Goal: Ask a question

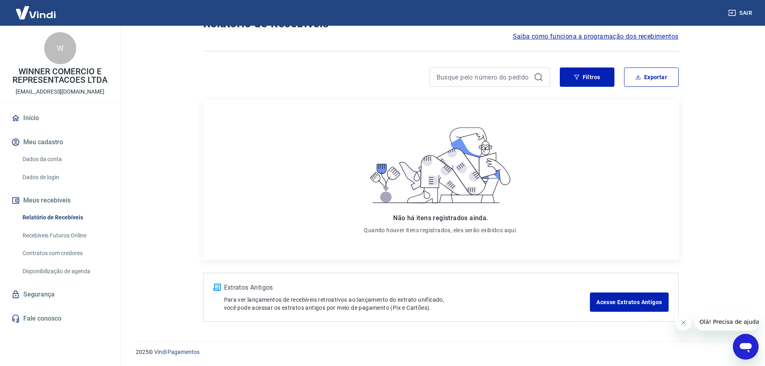
scroll to position [33, 0]
click at [45, 154] on link "Dados da conta" at bounding box center [64, 159] width 91 height 16
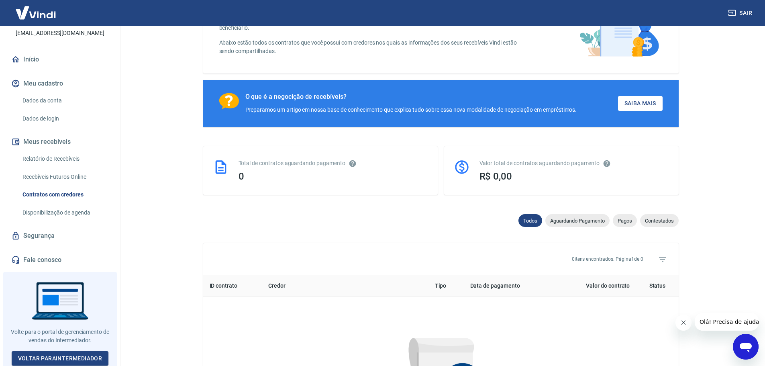
scroll to position [121, 0]
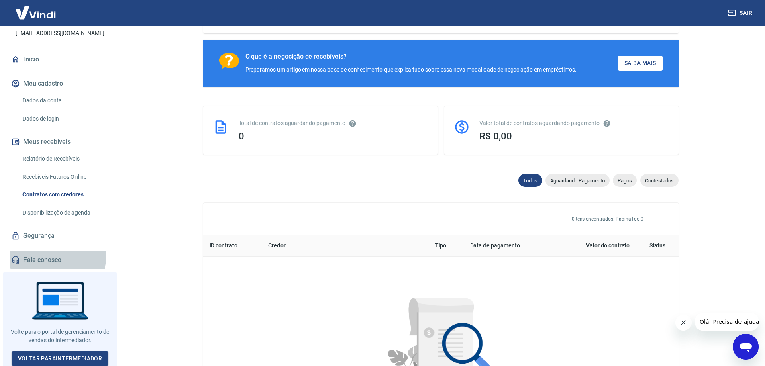
click at [50, 257] on link "Fale conosco" at bounding box center [60, 260] width 101 height 18
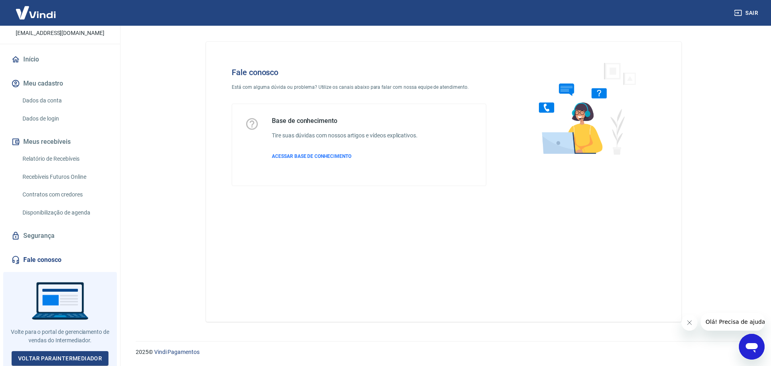
click at [749, 343] on icon "Abrir janela de mensagens" at bounding box center [752, 348] width 12 height 10
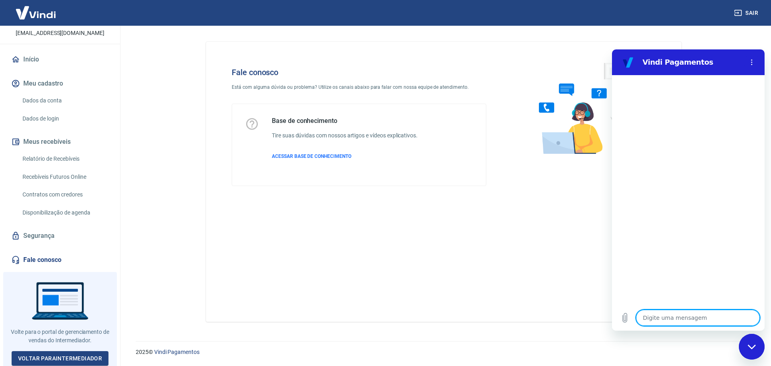
click at [678, 319] on textarea at bounding box center [698, 318] width 124 height 16
type textarea "P"
type textarea "x"
type textarea "PR"
type textarea "x"
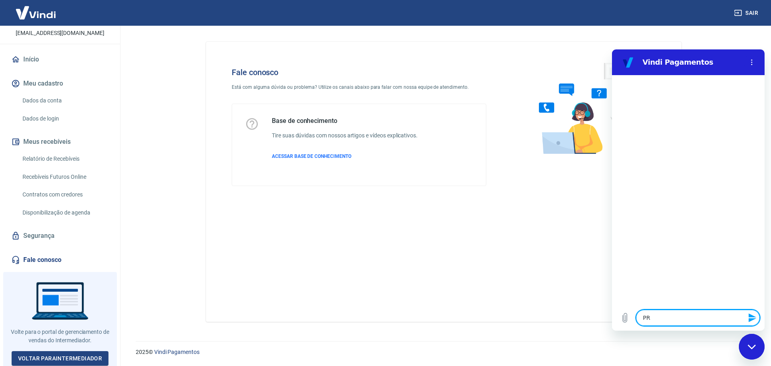
type textarea "PRE"
type textarea "x"
type textarea "PREC"
type textarea "x"
type textarea "PRE"
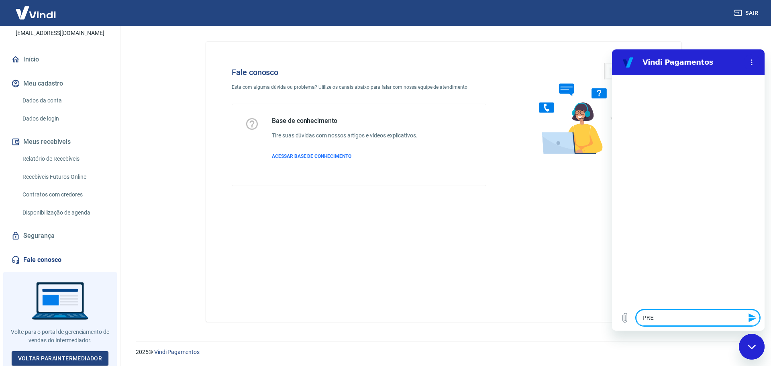
type textarea "x"
type textarea "PR"
type textarea "x"
type textarea "P"
type textarea "x"
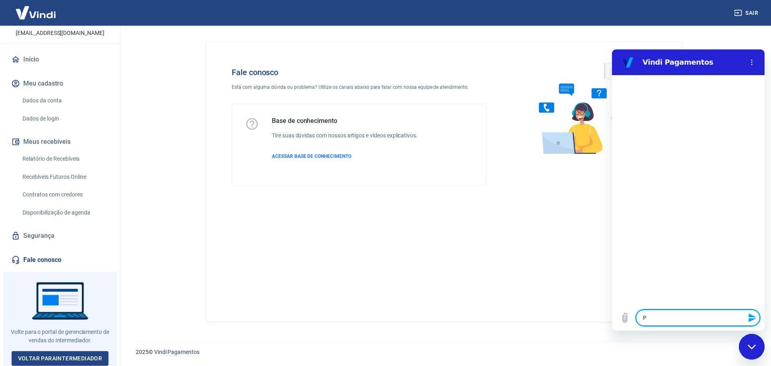
type textarea "Pr"
type textarea "x"
type textarea "Pre"
type textarea "x"
type textarea "Prec"
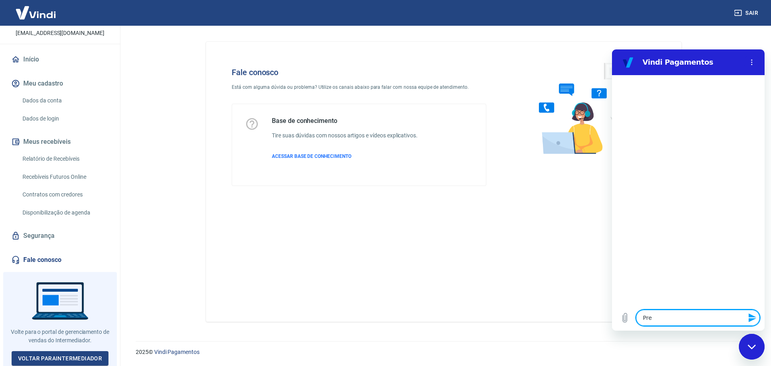
type textarea "x"
type textarea "Preci"
type textarea "x"
type textarea "Precis"
type textarea "x"
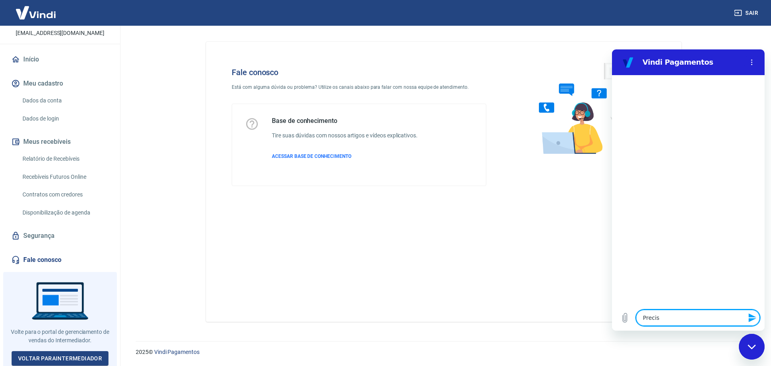
type textarea "Preciso"
type textarea "x"
type textarea "Preciso"
type textarea "x"
type textarea "Preciso d"
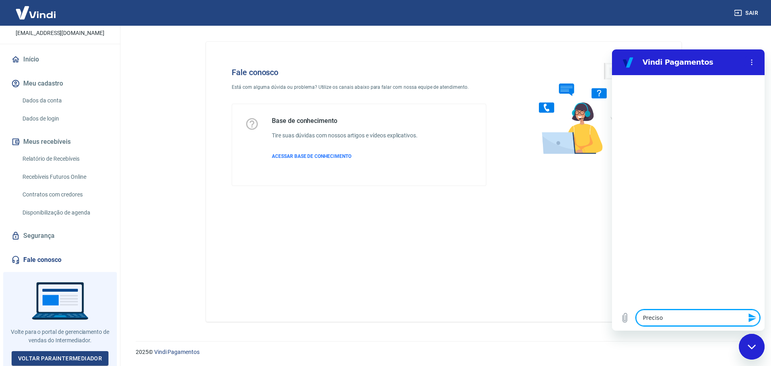
type textarea "x"
type textarea "Preciso da"
type textarea "x"
type textarea "Preciso da"
type textarea "x"
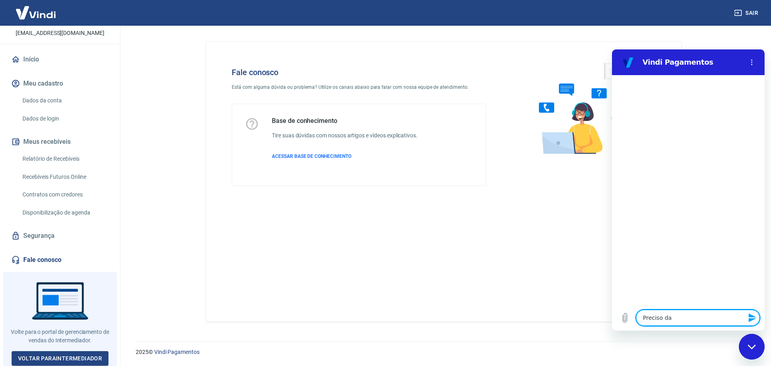
type textarea "Preciso da N"
type textarea "x"
type textarea "Preciso da NG"
type textarea "x"
type textarea "Preciso da N"
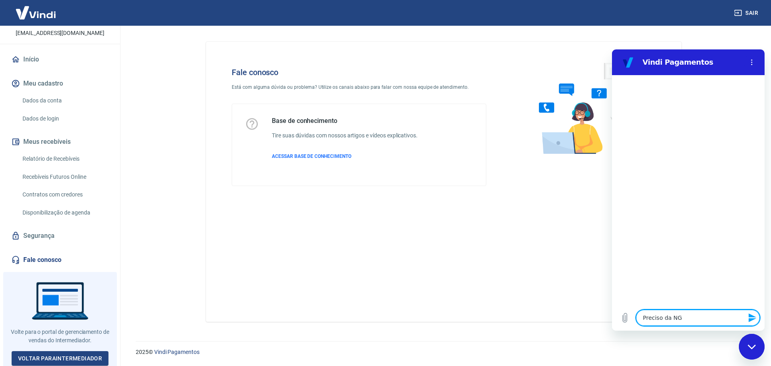
type textarea "x"
type textarea "Preciso da NF"
type textarea "x"
type textarea "Preciso da NF"
type textarea "x"
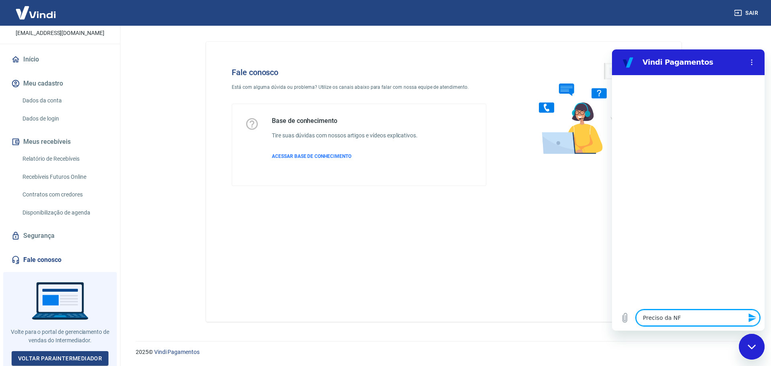
type textarea "Preciso da NF d"
type textarea "x"
type textarea "Preciso da NF do"
type textarea "x"
type textarea "Preciso da NF do"
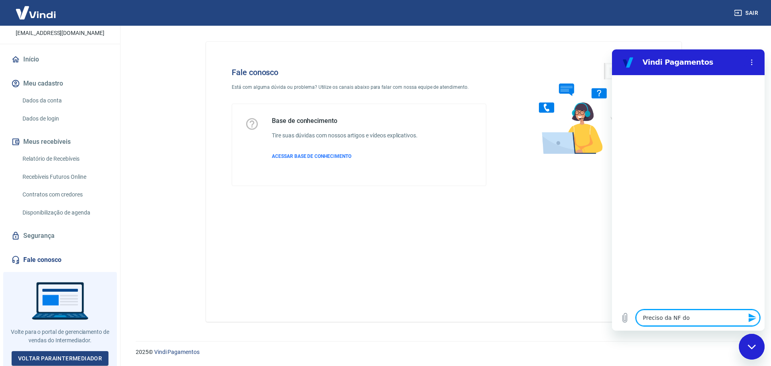
type textarea "x"
type textarea "Preciso da NF do b"
type textarea "x"
type textarea "Preciso da NF do bo"
type textarea "x"
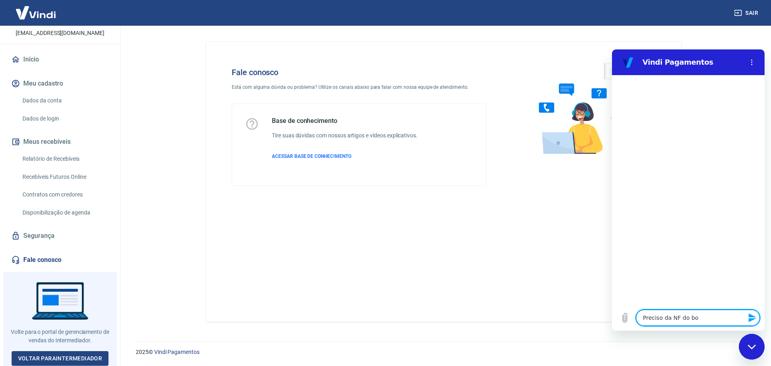
type textarea "Preciso da NF do bol"
type textarea "x"
type textarea "Preciso da NF do bole"
type textarea "x"
type textarea "Preciso da NF do bolet"
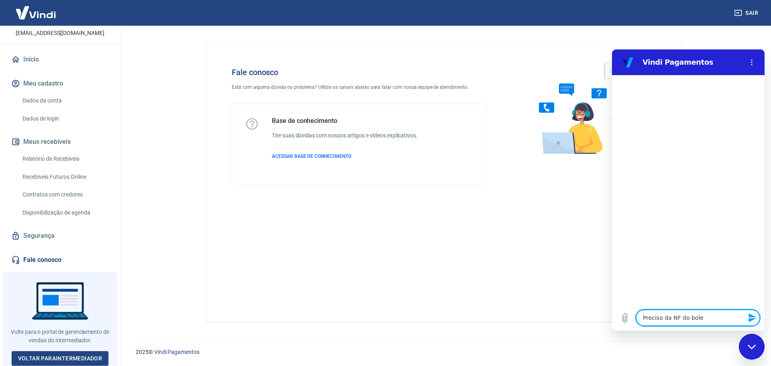
type textarea "x"
type textarea "Preciso da NF do boleto"
type textarea "x"
type textarea "Preciso da NF do boleto"
type textarea "x"
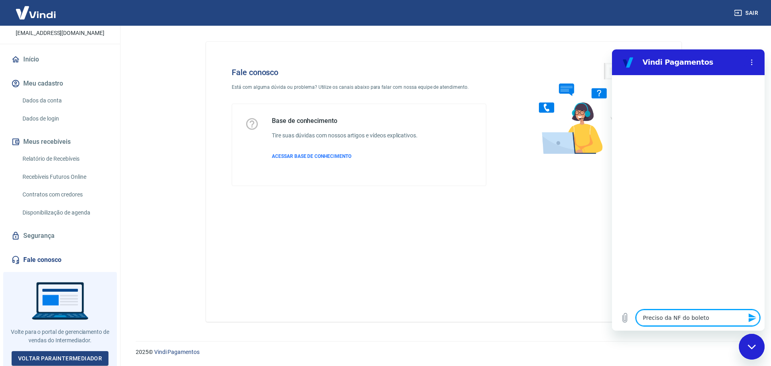
type textarea "Preciso da NF do boleto d"
type textarea "x"
type textarea "Preciso da NF do boleto de"
type textarea "x"
type textarea "Preciso da NF do boleto des"
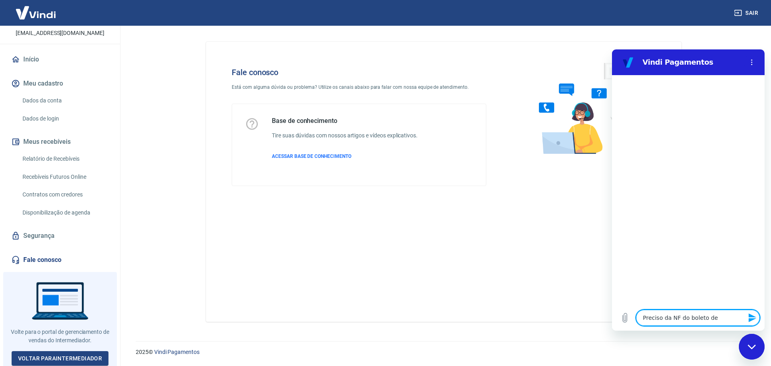
type textarea "x"
type textarea "Preciso da NF do boleto dess"
type textarea "x"
type textarea "Preciso da NF do boleto desse"
type textarea "x"
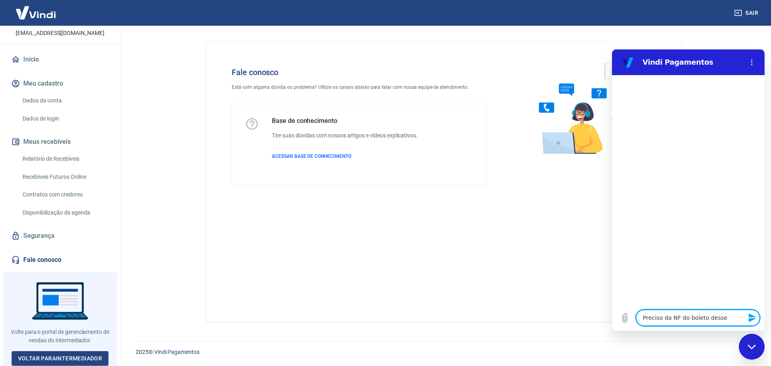
type textarea "Preciso da NF do boleto desse"
type textarea "x"
type textarea "Preciso da NF do boleto desse m"
type textarea "x"
type textarea "Preciso da NF do boleto desse mê"
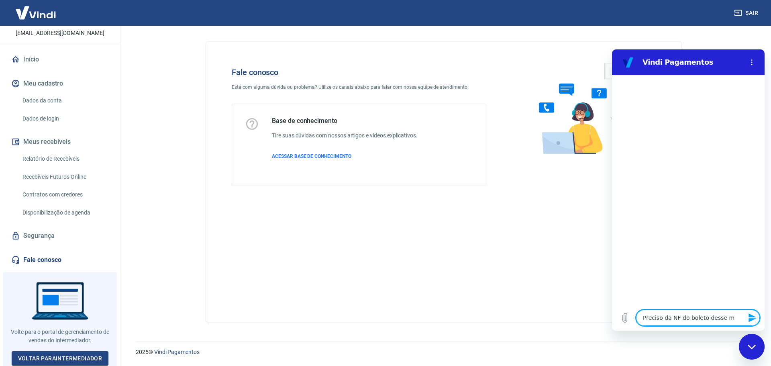
type textarea "x"
type textarea "Preciso da NF do boleto desse mês"
type textarea "x"
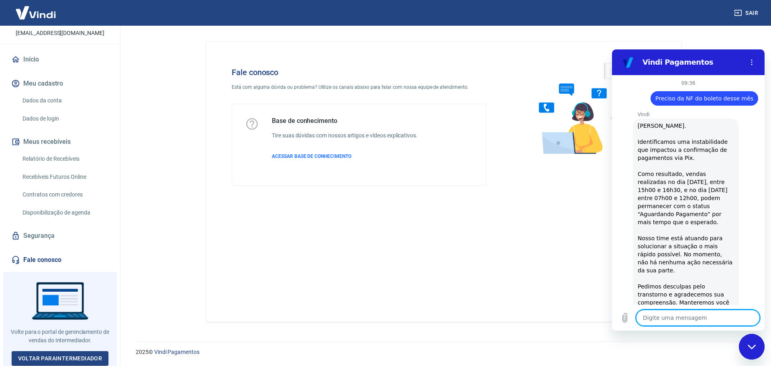
type textarea "x"
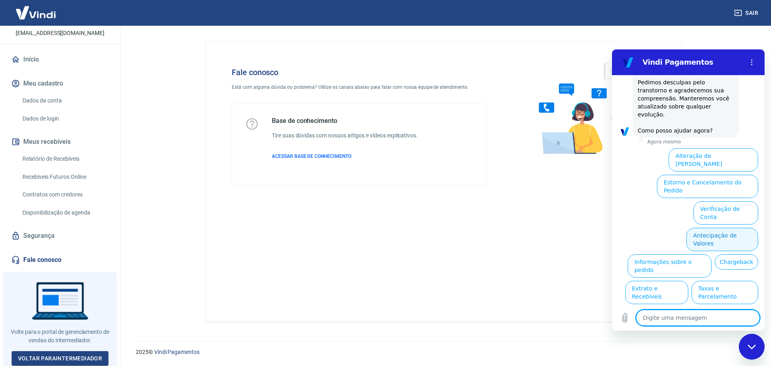
scroll to position [204, 0]
click at [695, 321] on textarea at bounding box center [698, 318] width 124 height 16
type textarea "N"
type textarea "x"
type textarea "No"
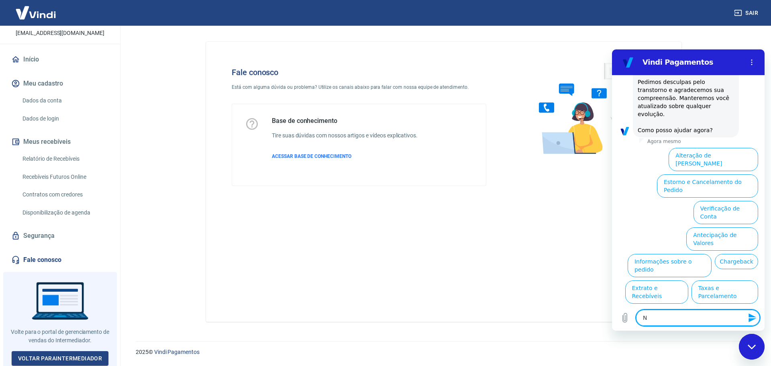
type textarea "x"
type textarea "Not"
type textarea "x"
type textarea "Nota"
type textarea "x"
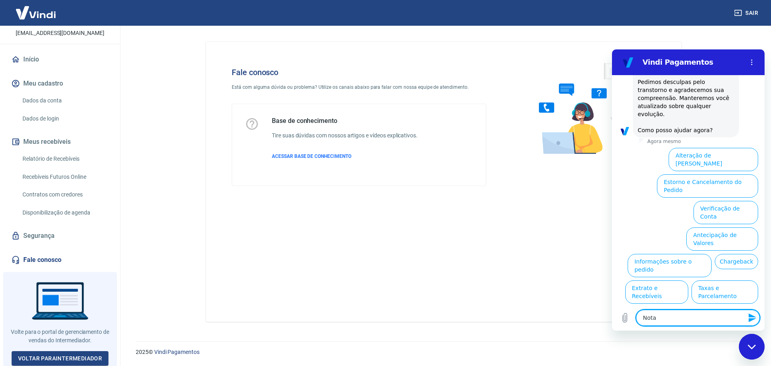
type textarea "Nota"
type textarea "x"
type textarea "Nota f"
type textarea "x"
type textarea "Nota fi"
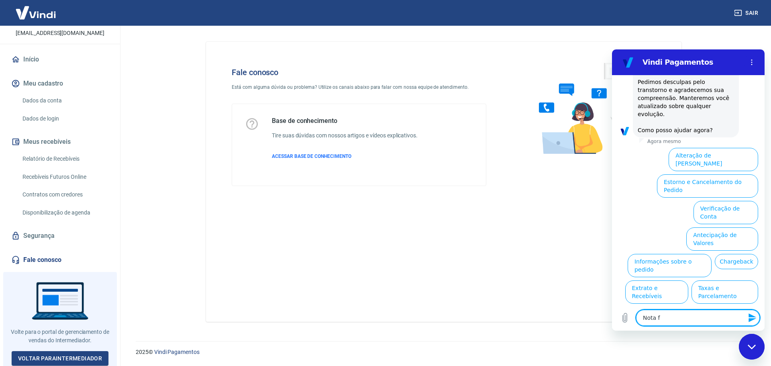
type textarea "x"
type textarea "Nota fis"
type textarea "x"
type textarea "Nota fisc"
type textarea "x"
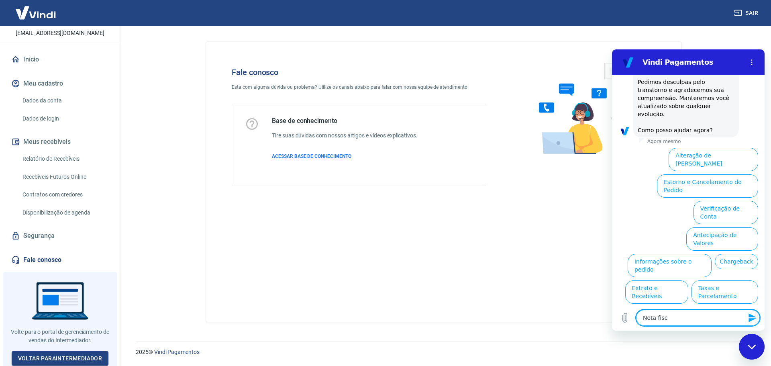
type textarea "Nota fisca"
type textarea "x"
type textarea "Nota fiscal"
type textarea "x"
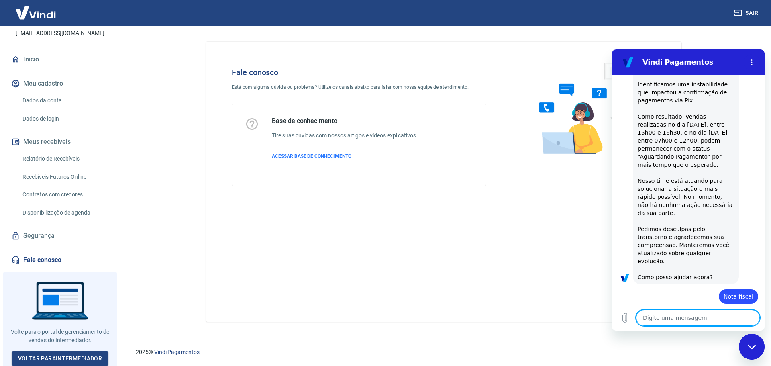
type textarea "x"
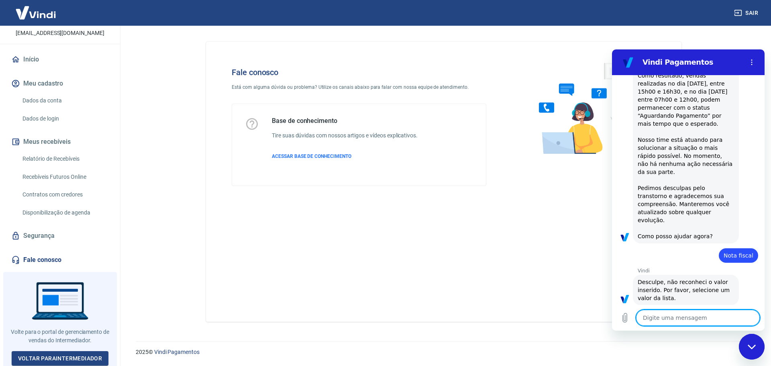
scroll to position [99, 0]
click at [673, 315] on textarea at bounding box center [698, 318] width 124 height 16
click at [752, 57] on button "Menu de opções" at bounding box center [752, 62] width 16 height 16
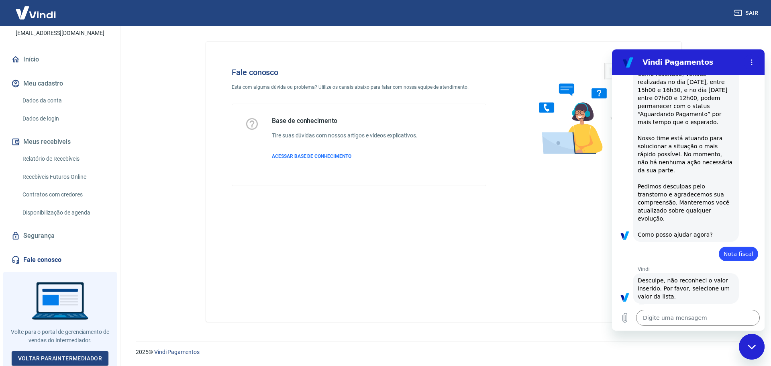
click at [35, 262] on link "Fale conosco" at bounding box center [60, 260] width 101 height 18
click at [660, 321] on textarea at bounding box center [698, 318] width 124 height 16
type textarea "f"
type textarea "x"
type textarea "fl"
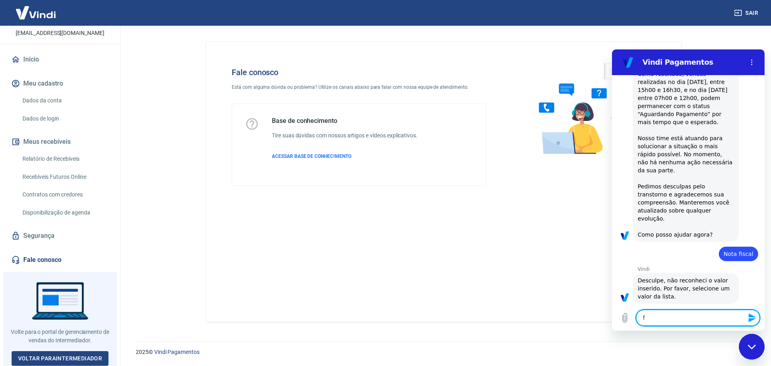
type textarea "x"
type textarea "fla"
type textarea "x"
type textarea "fl"
type textarea "x"
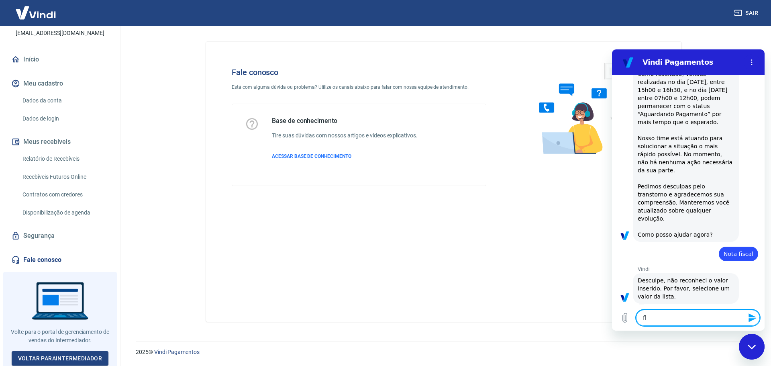
type textarea "f"
type textarea "x"
type textarea "fa"
type textarea "x"
type textarea "fal"
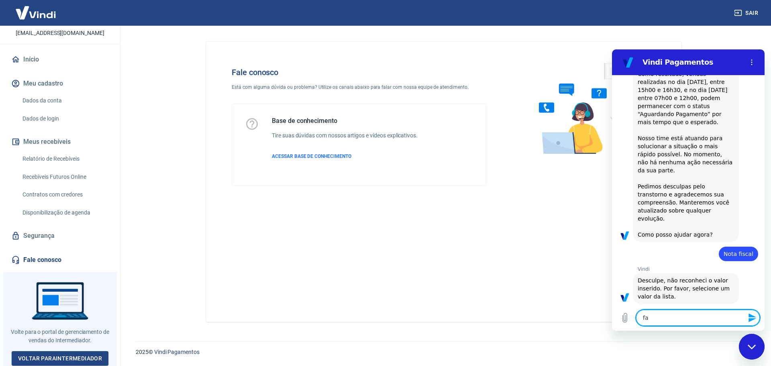
type textarea "x"
type textarea "fala"
type textarea "x"
type textarea "falar"
type textarea "x"
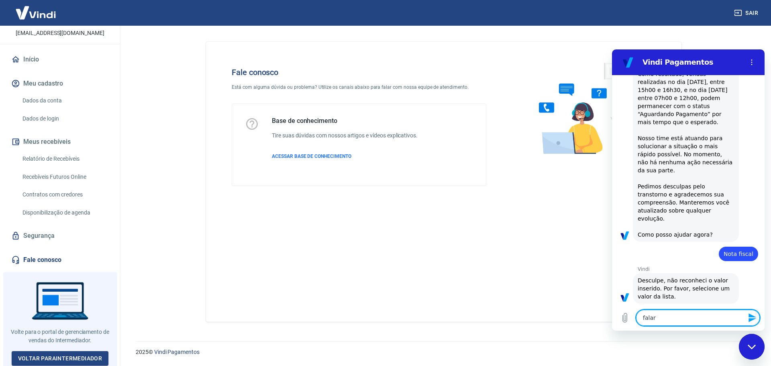
type textarea "falar"
type textarea "x"
type textarea "falar c"
type textarea "x"
type textarea "falar co"
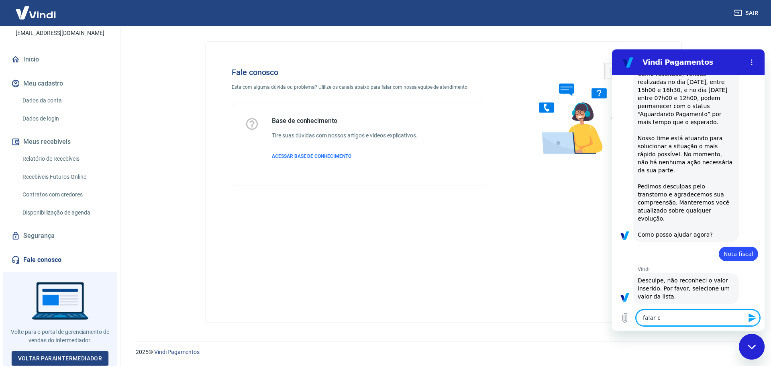
type textarea "x"
type textarea "falar com"
type textarea "x"
type textarea "falar com"
type textarea "x"
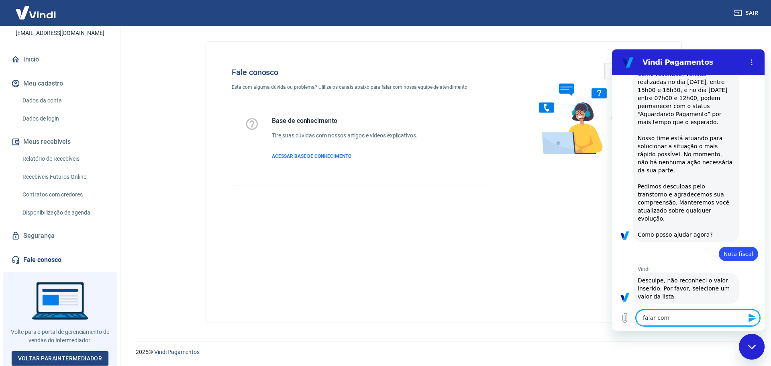
type textarea "falar com h"
type textarea "x"
type textarea "falar com hu"
type textarea "x"
type textarea "falar com hum"
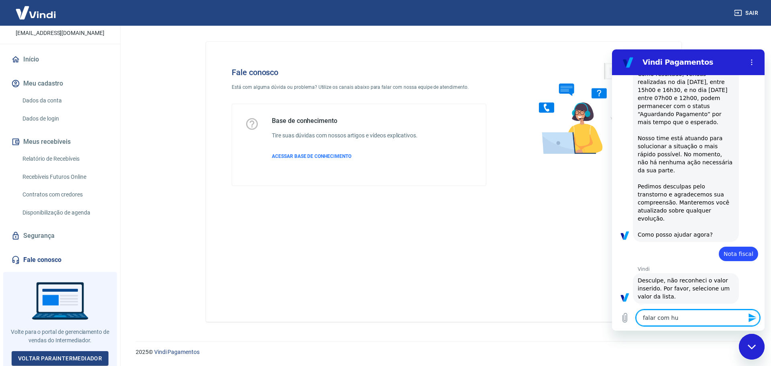
type textarea "x"
type textarea "falar com huma"
type textarea "x"
type textarea "falar com human"
type textarea "x"
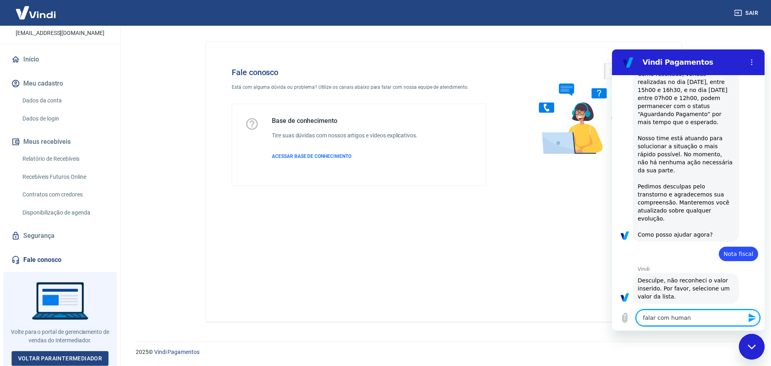
type textarea "falar com humano"
type textarea "x"
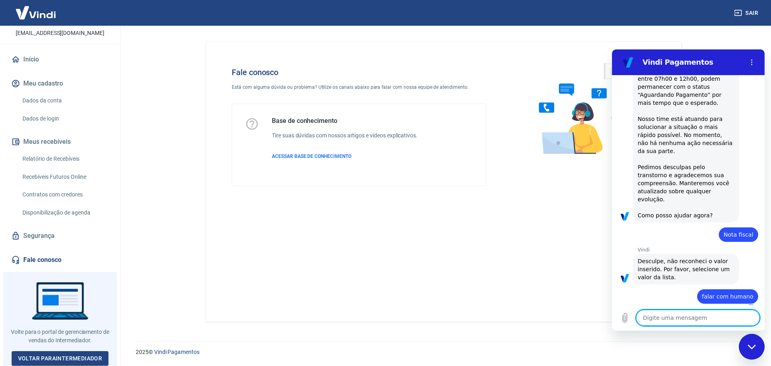
type textarea "x"
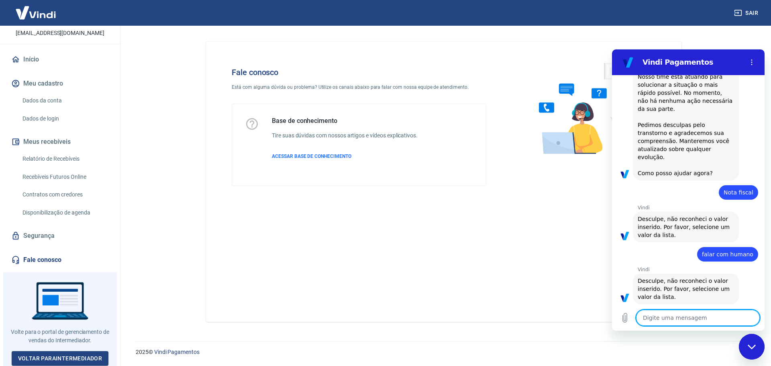
scroll to position [161, 0]
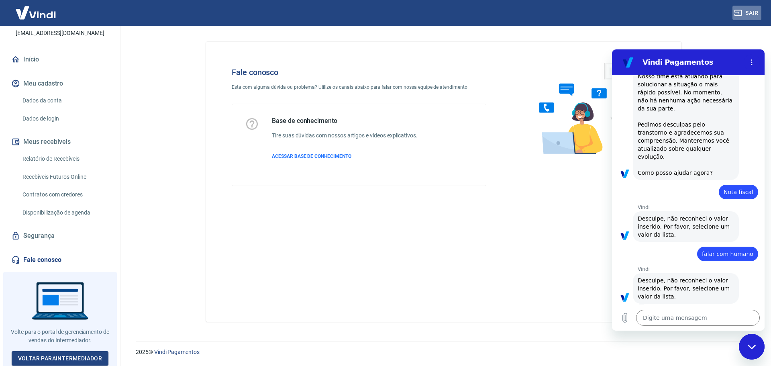
click at [748, 9] on button "Sair" at bounding box center [747, 13] width 29 height 15
